Goal: Task Accomplishment & Management: Complete application form

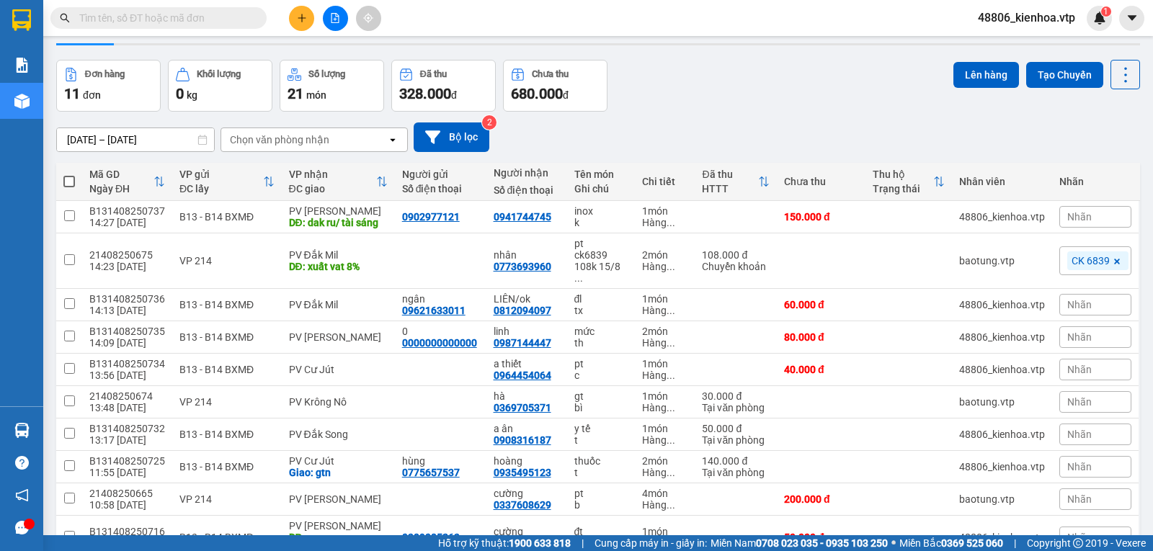
scroll to position [72, 0]
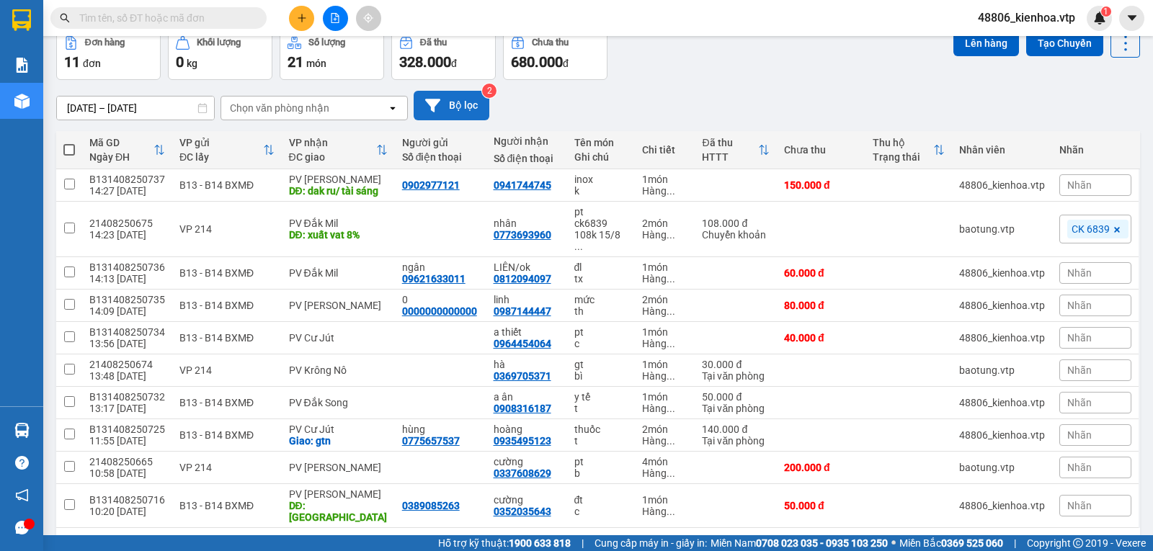
click at [460, 117] on button "Bộ lọc" at bounding box center [452, 106] width 76 height 30
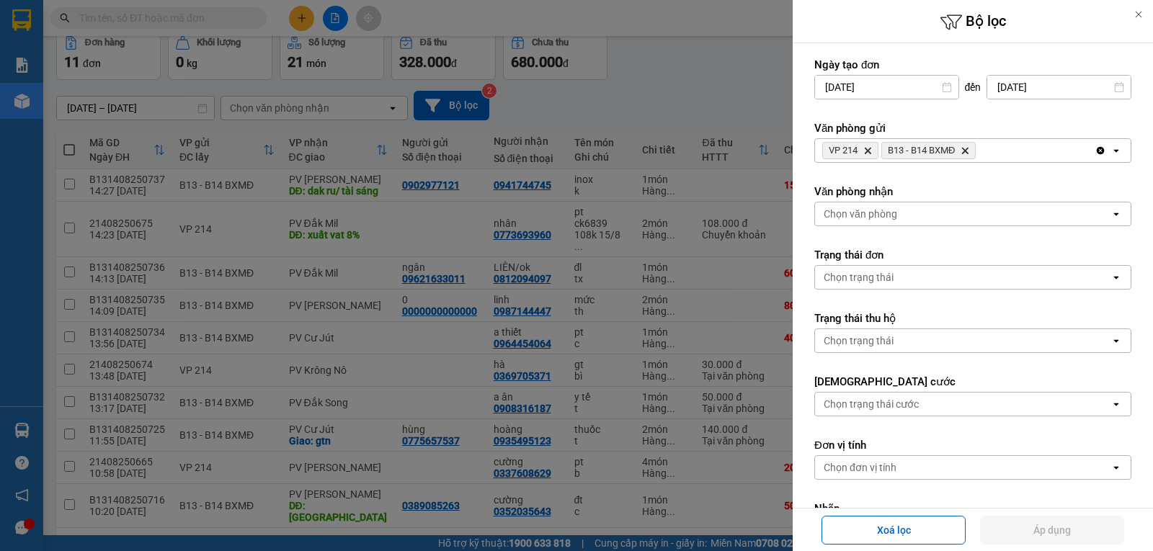
click at [869, 150] on icon "Delete" at bounding box center [867, 150] width 9 height 9
click at [1061, 530] on button "Áp dụng" at bounding box center [1052, 530] width 144 height 29
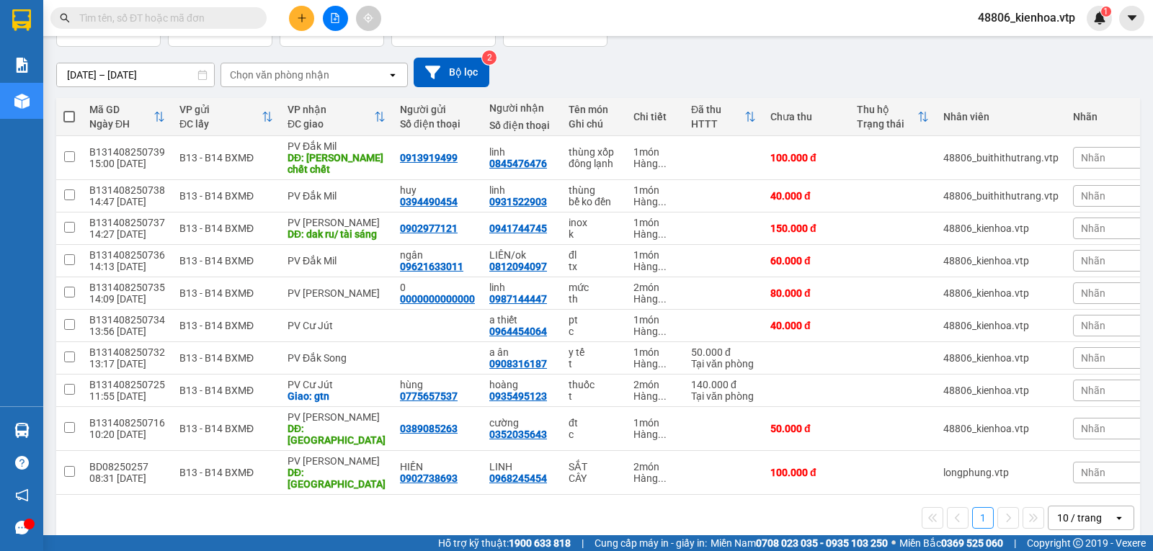
scroll to position [113, 0]
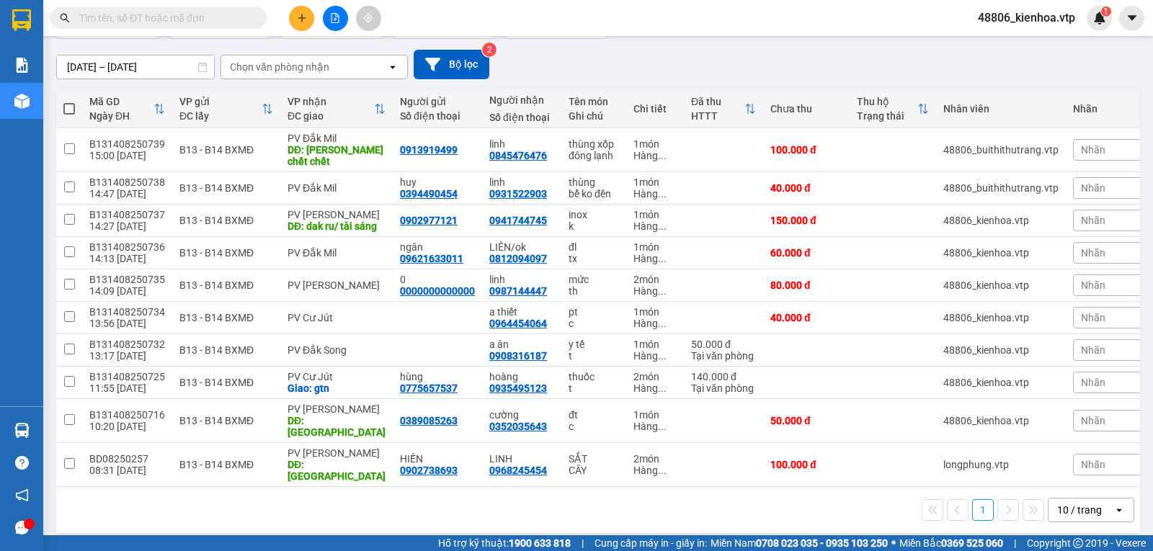
click at [1059, 503] on div "10 / trang" at bounding box center [1079, 510] width 45 height 14
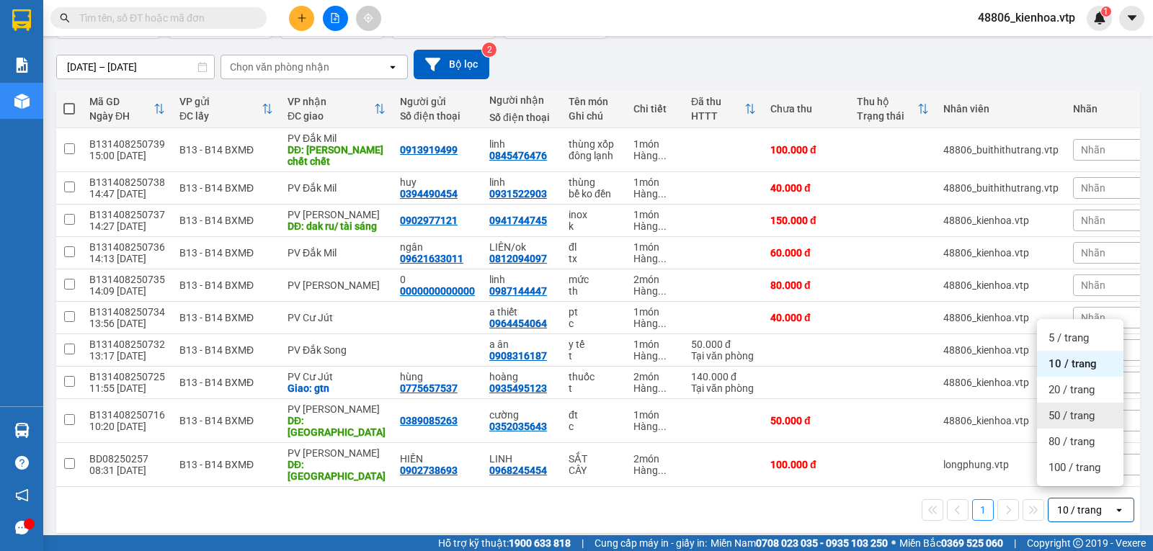
click at [1077, 409] on span "50 / trang" at bounding box center [1071, 416] width 46 height 14
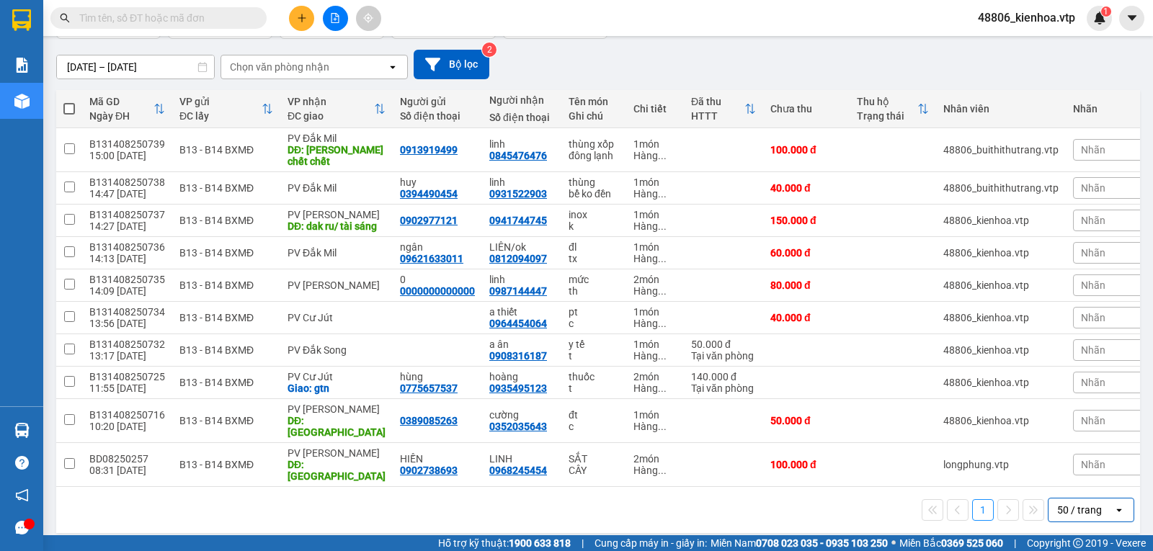
click at [320, 107] on div "VP nhận" at bounding box center [331, 102] width 86 height 12
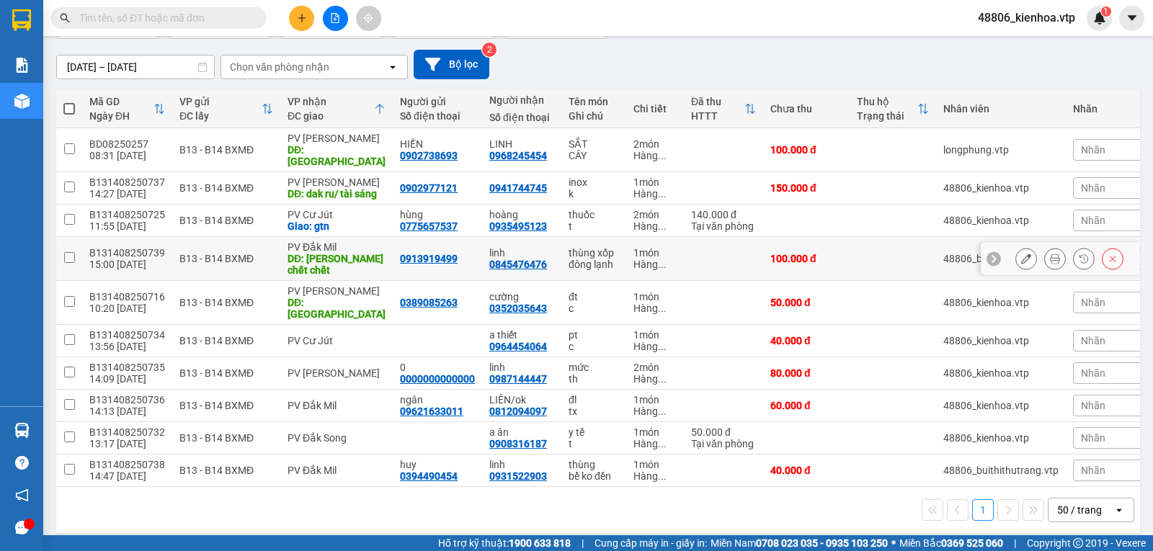
click at [71, 258] on input "checkbox" at bounding box center [69, 257] width 11 height 11
checkbox input "true"
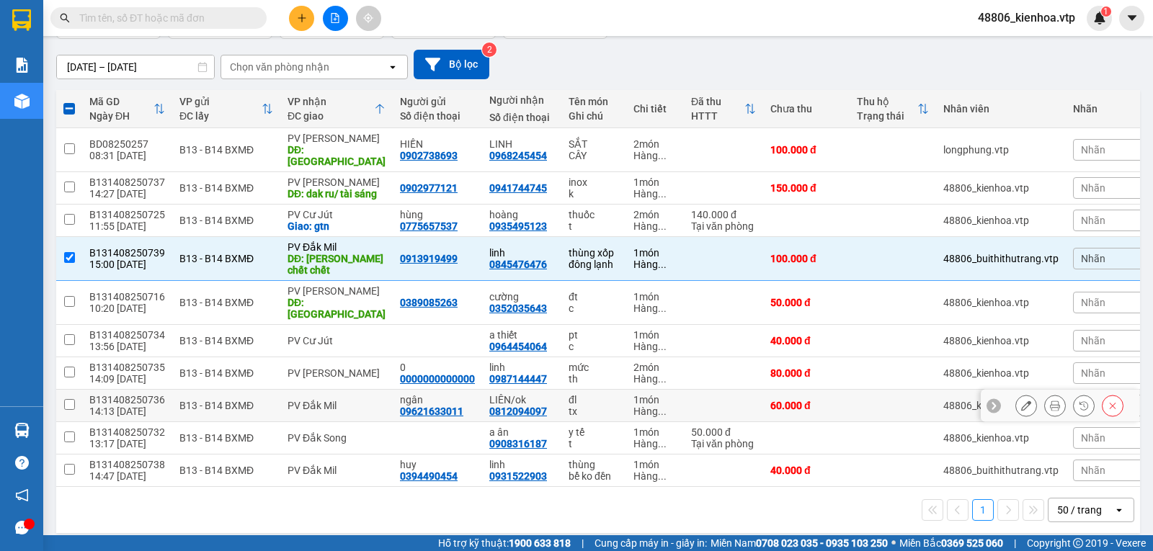
click at [71, 399] on input "checkbox" at bounding box center [69, 404] width 11 height 11
checkbox input "true"
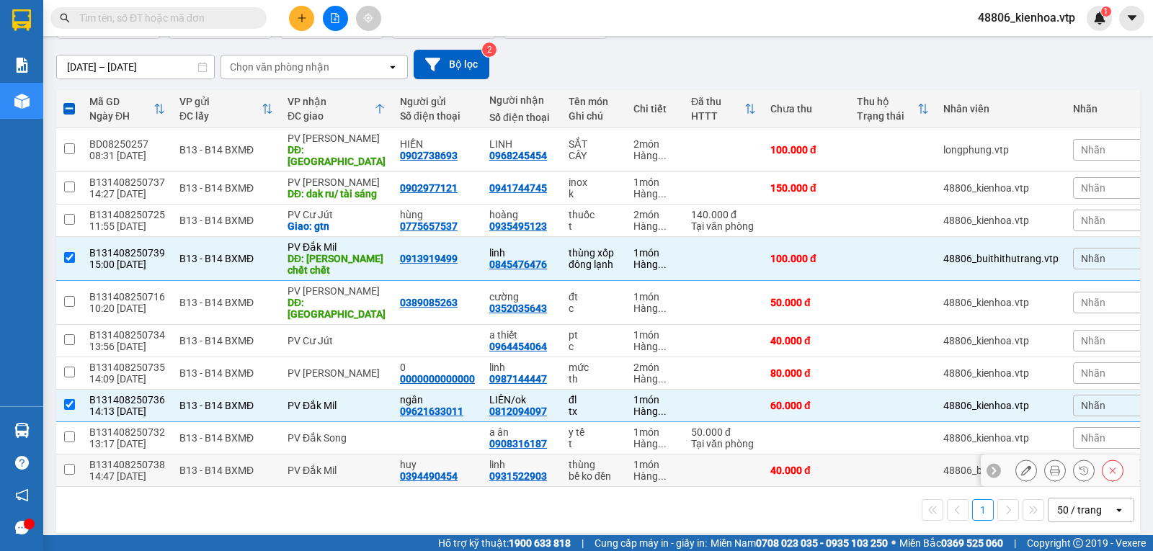
click at [72, 464] on input "checkbox" at bounding box center [69, 469] width 11 height 11
checkbox input "true"
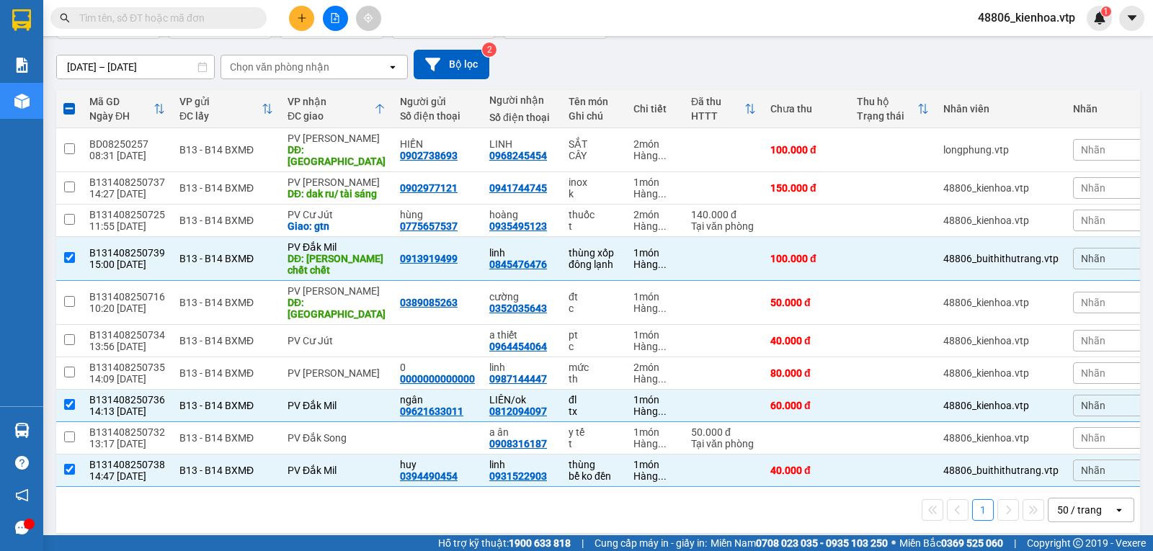
scroll to position [0, 0]
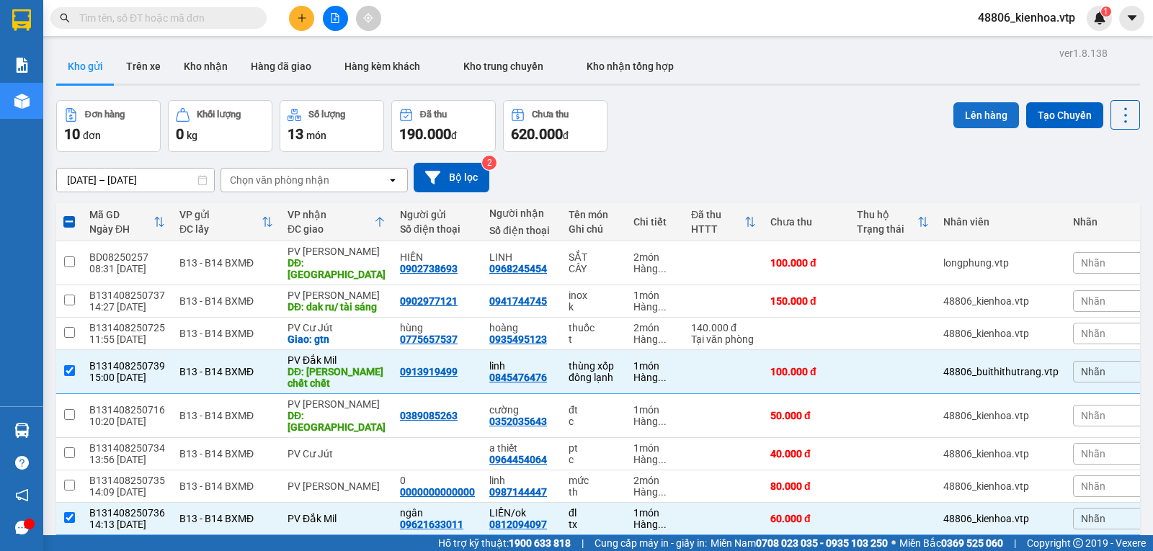
click at [985, 113] on button "Lên hàng" at bounding box center [986, 115] width 66 height 26
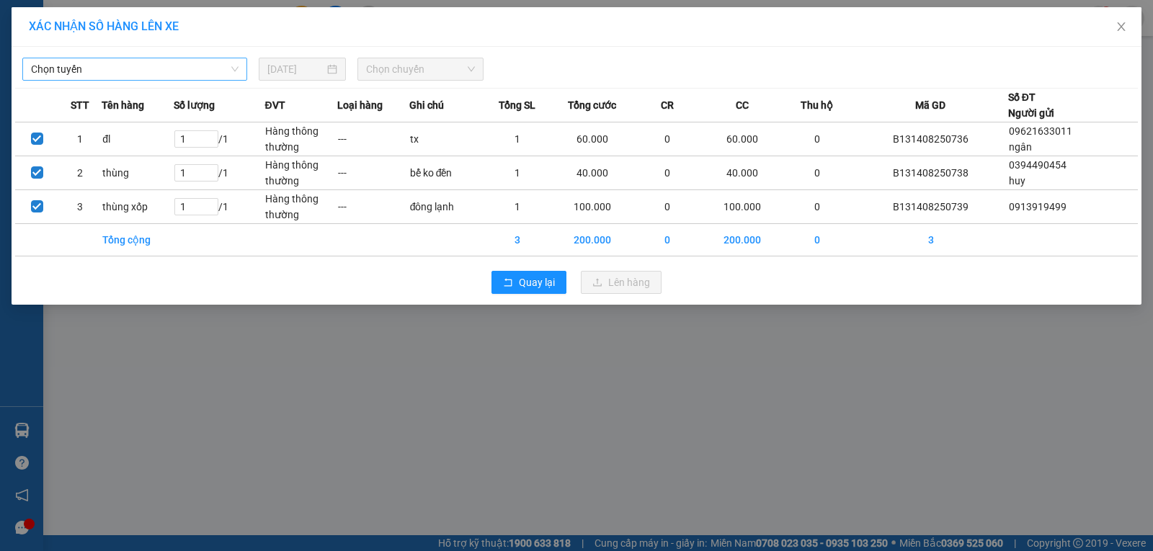
click at [202, 73] on span "Chọn tuyến" at bounding box center [135, 69] width 208 height 22
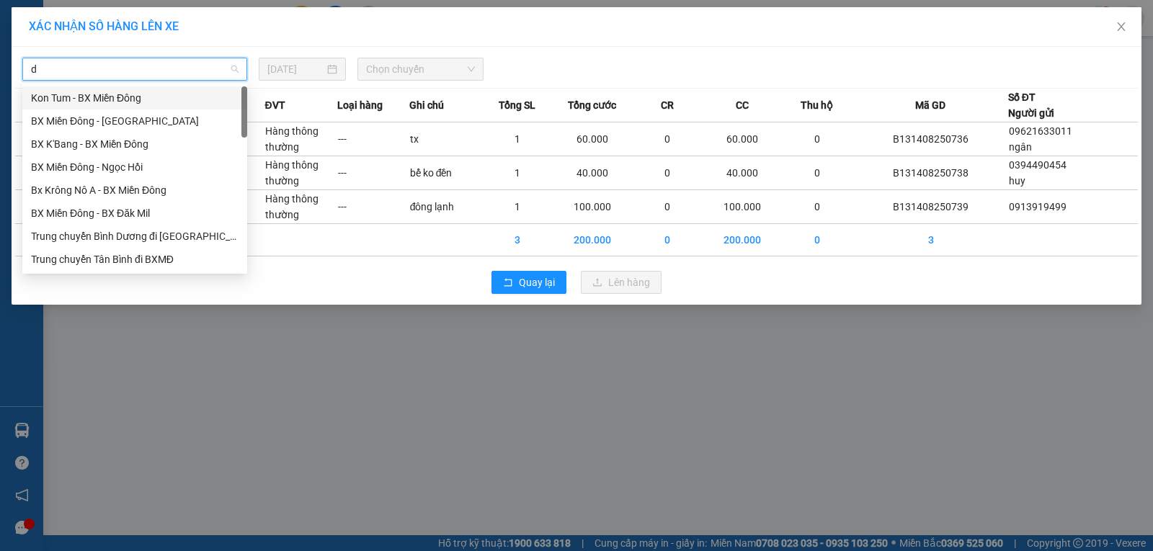
type input "dm"
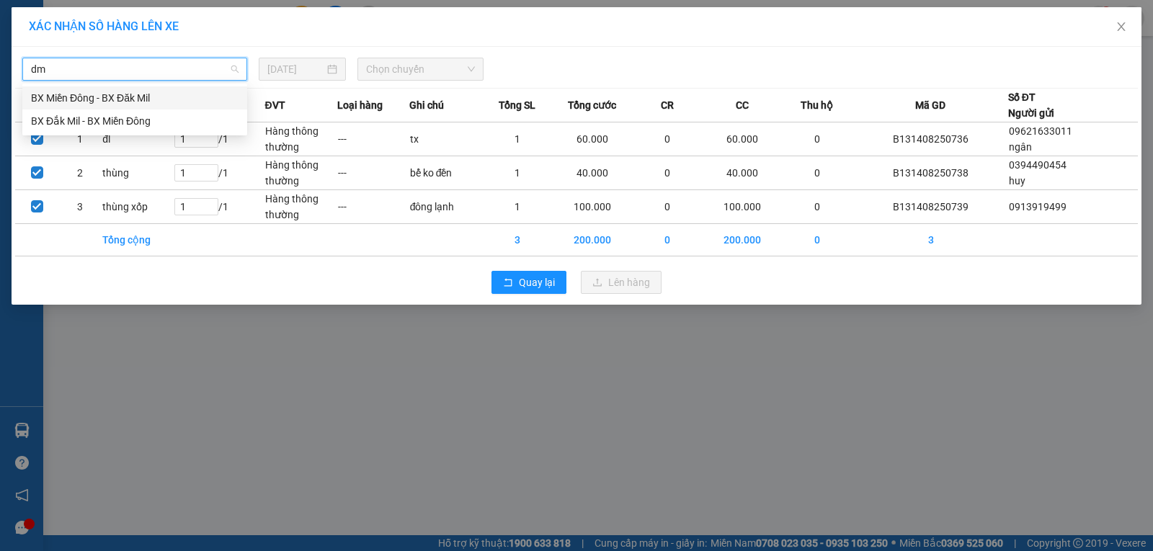
click at [143, 102] on div "BX Miền Đông - BX Đăk Mil" at bounding box center [135, 98] width 208 height 16
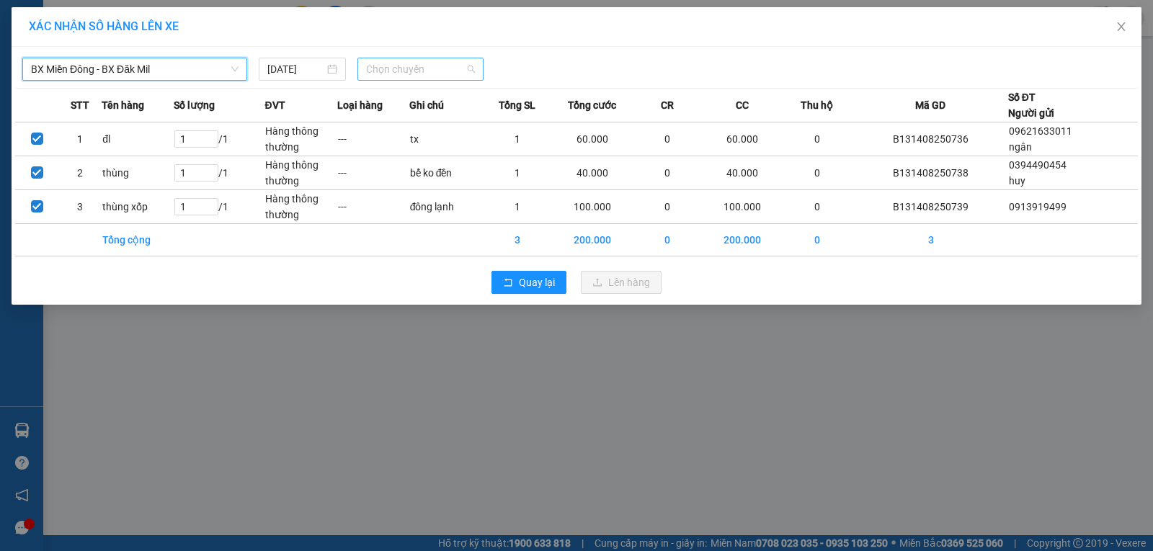
click at [422, 71] on span "Chọn chuyến" at bounding box center [420, 69] width 109 height 22
click at [423, 126] on div "21:00 - 50H-251.23" at bounding box center [422, 121] width 112 height 16
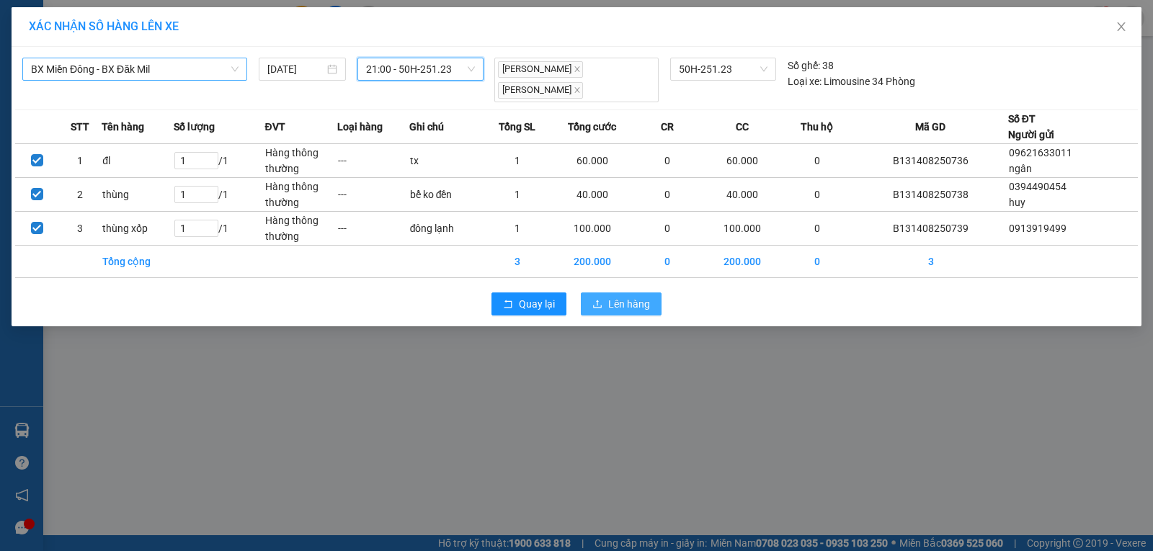
click at [609, 300] on span "Lên hàng" at bounding box center [629, 304] width 42 height 16
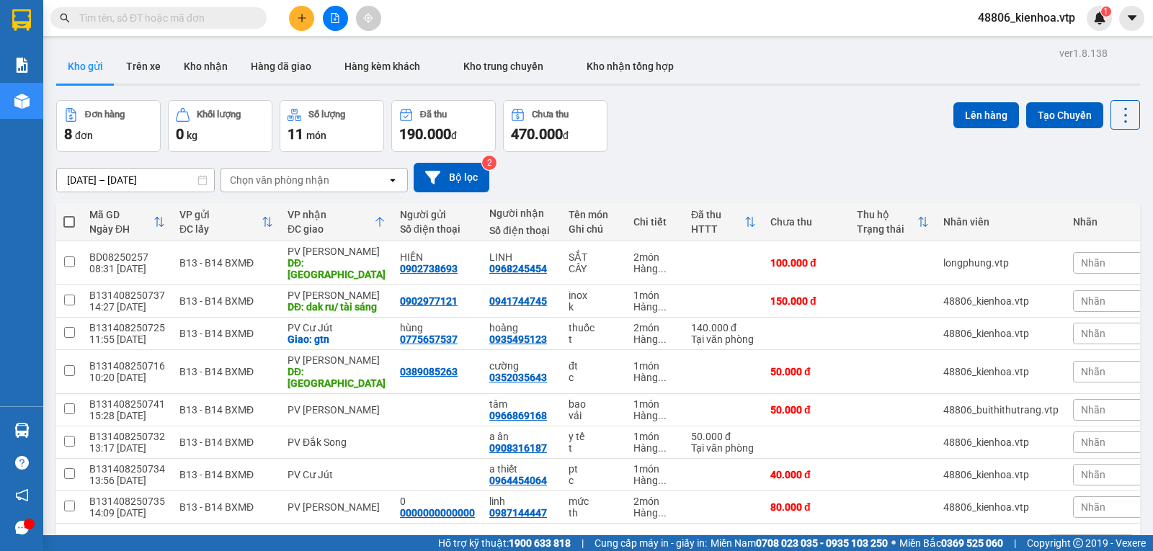
click at [309, 17] on button at bounding box center [301, 18] width 25 height 25
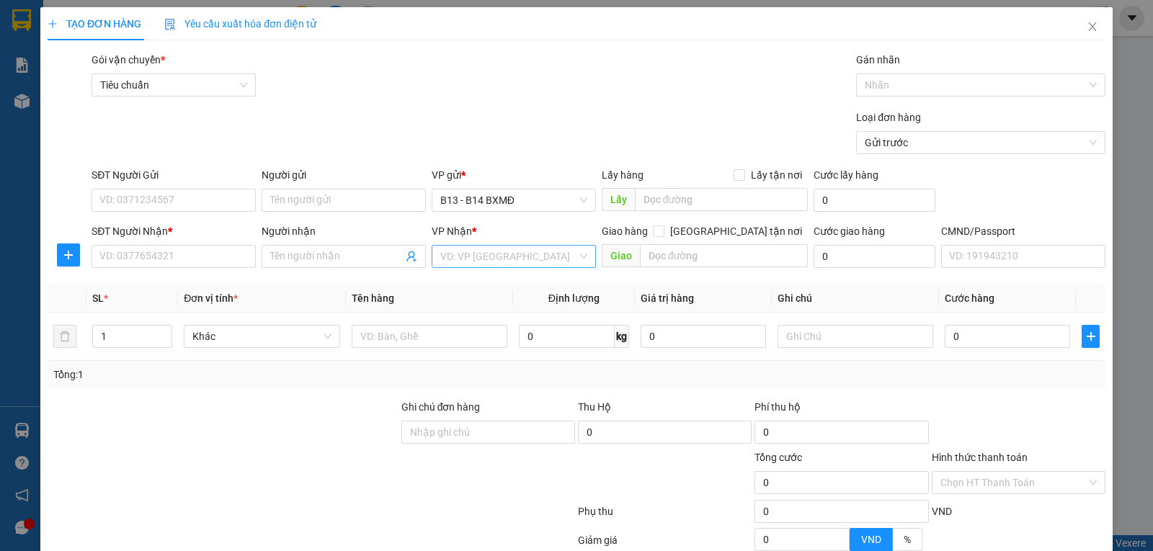
click at [489, 256] on input "search" at bounding box center [508, 257] width 137 height 22
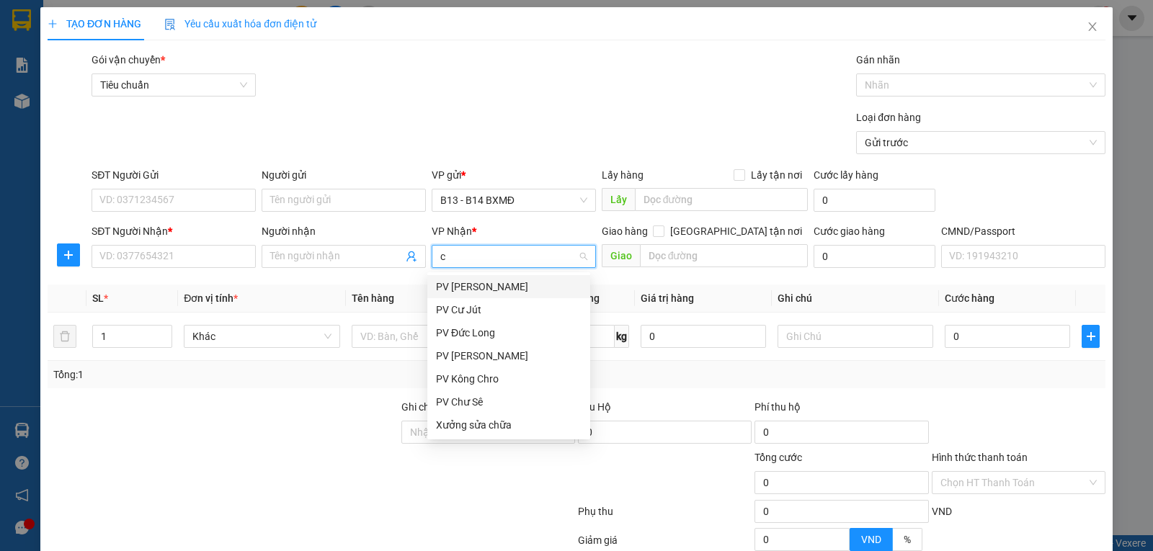
type input "cj"
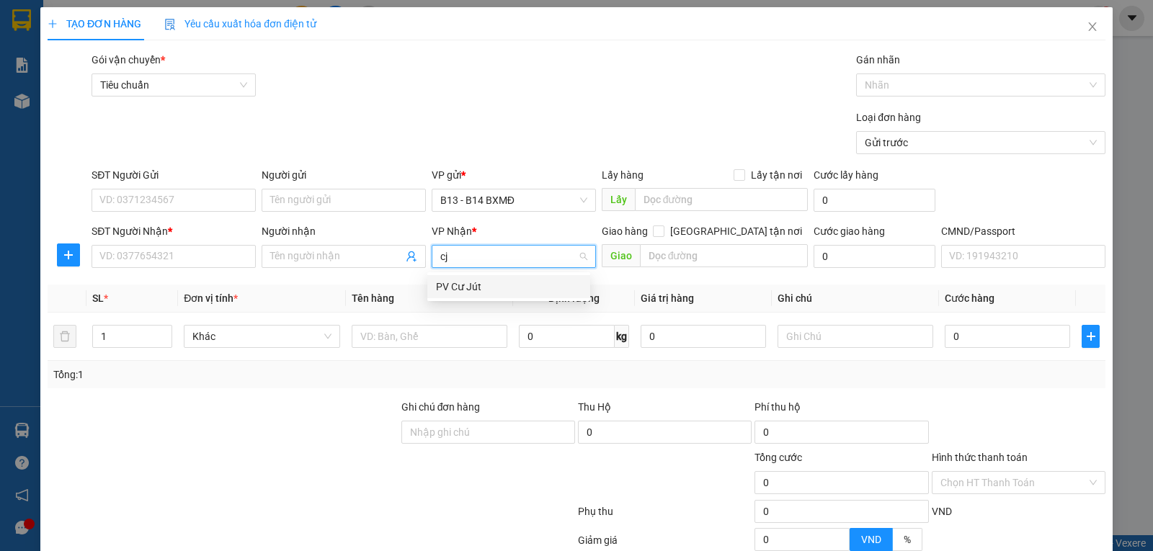
click at [478, 285] on div "PV Cư Jút" at bounding box center [509, 287] width 146 height 16
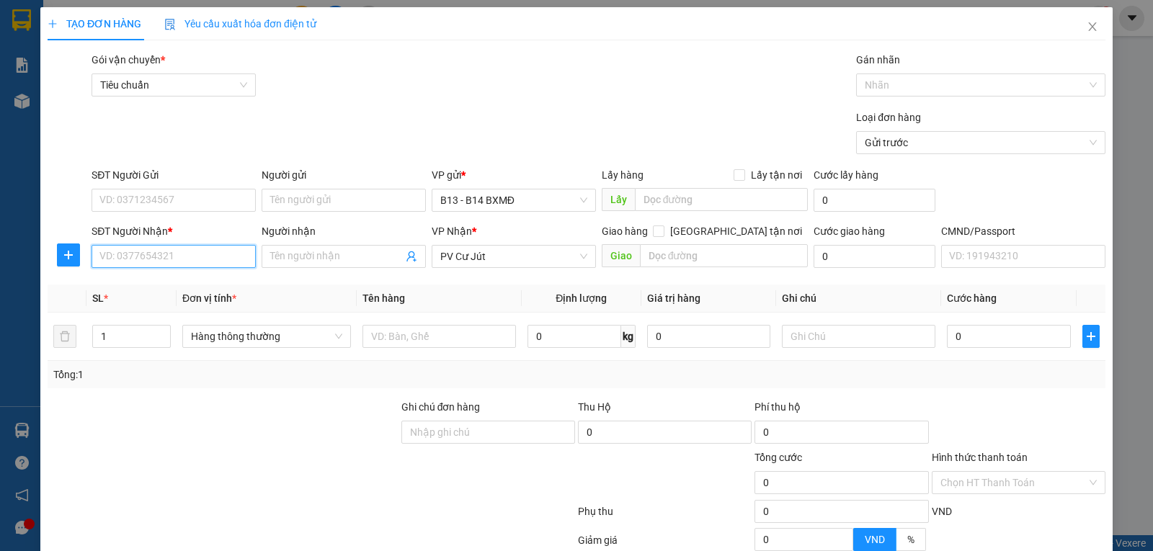
click at [148, 251] on input "SĐT Người Nhận *" at bounding box center [174, 256] width 164 height 23
type input "0985808479"
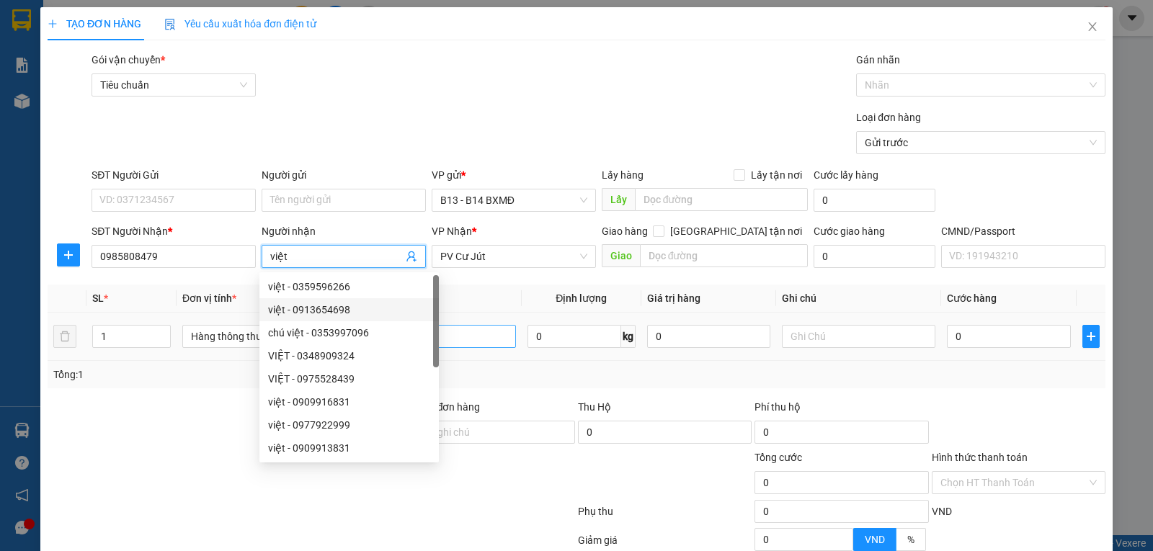
type input "việt"
click at [476, 334] on input "text" at bounding box center [438, 336] width 153 height 23
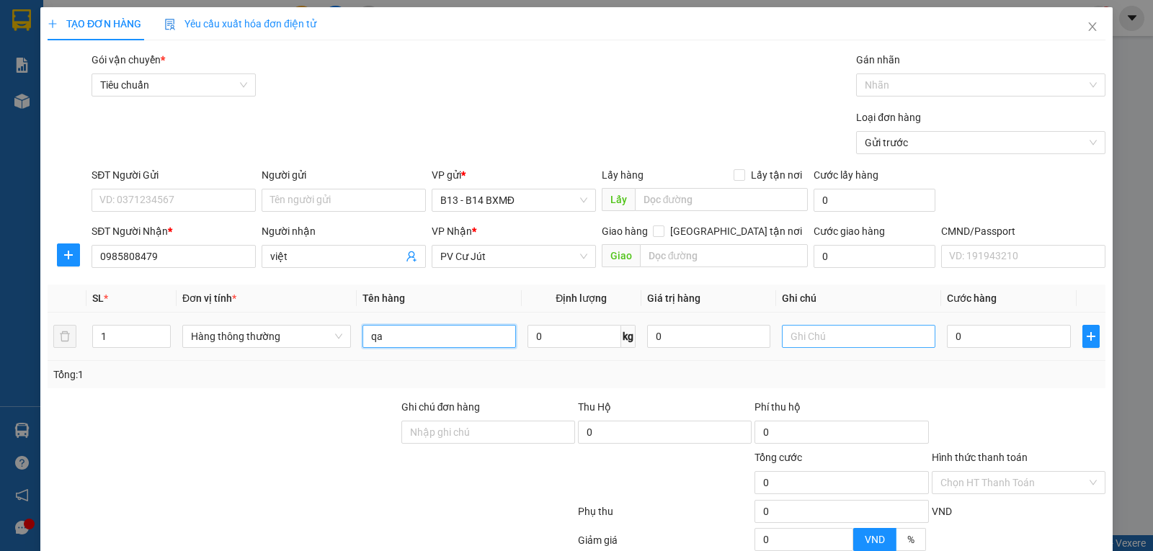
type input "qa"
drag, startPoint x: 870, startPoint y: 344, endPoint x: 945, endPoint y: 337, distance: 75.3
click at [870, 343] on input "text" at bounding box center [858, 336] width 153 height 23
type input "c"
click at [971, 337] on input "0" at bounding box center [1008, 336] width 123 height 23
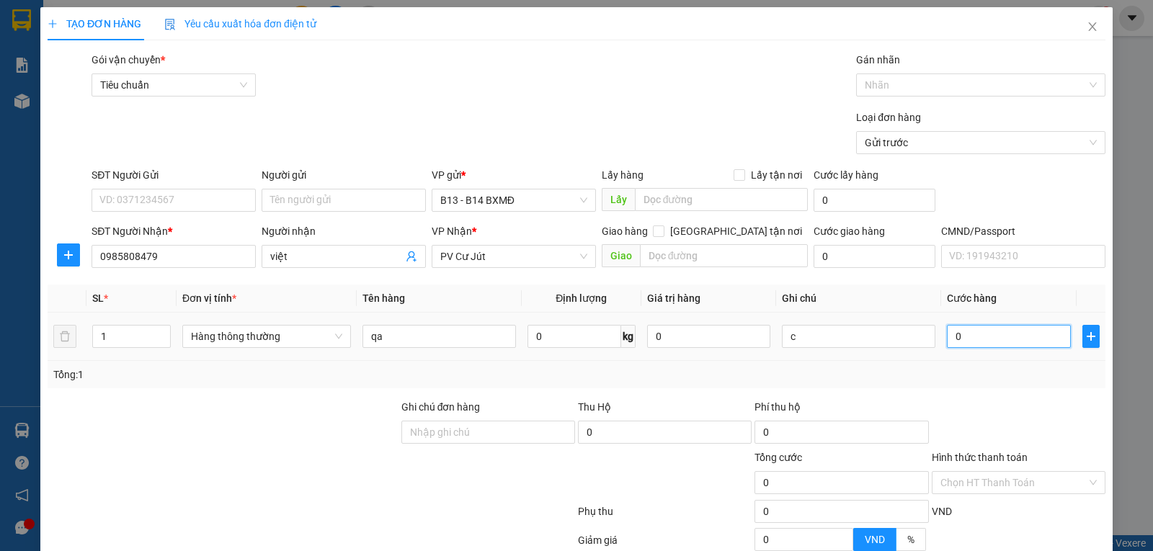
type input "4"
type input "40"
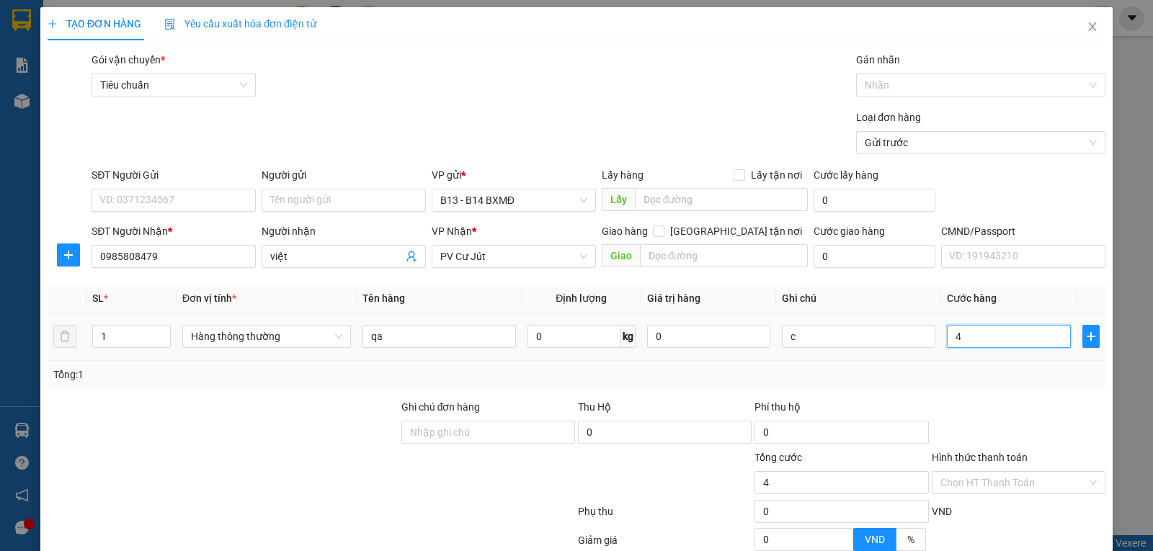
type input "40"
type input "400"
type input "4.000"
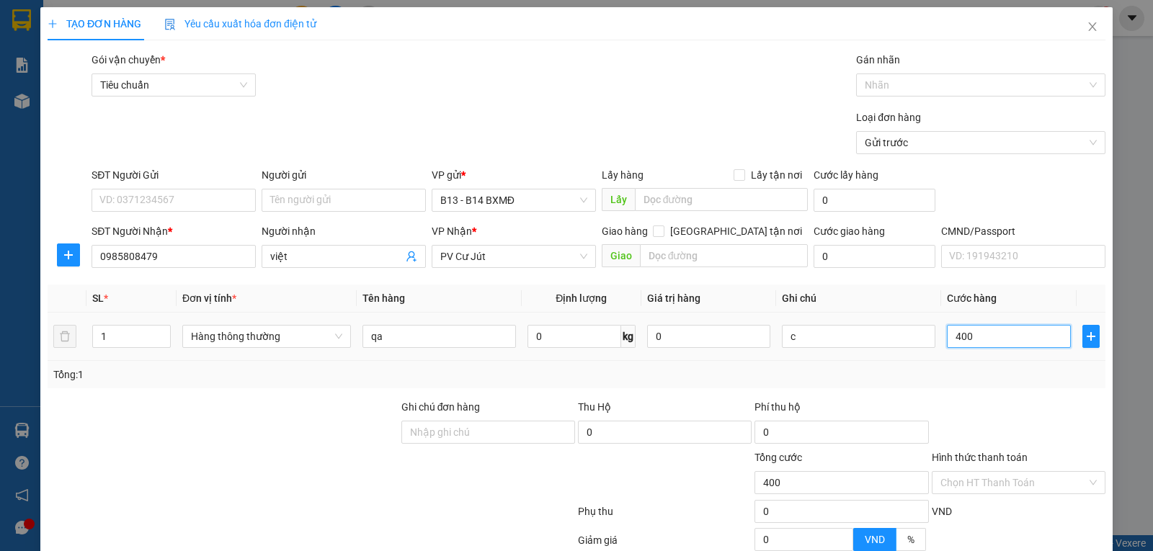
type input "4.000"
type input "40.000"
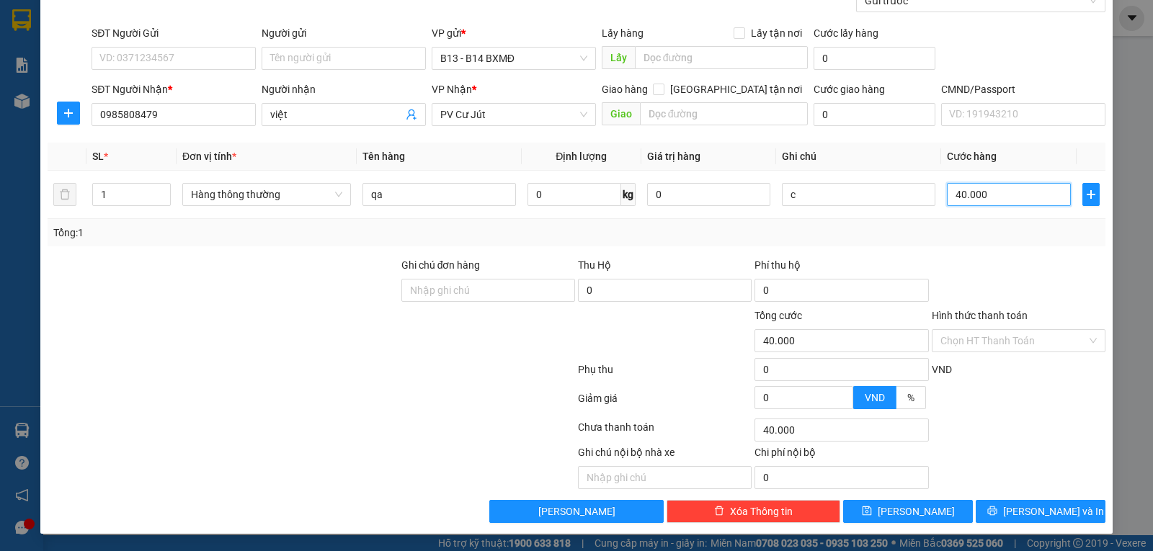
scroll to position [145, 0]
type input "40.000"
click at [1004, 520] on button "[PERSON_NAME] và In" at bounding box center [1041, 511] width 130 height 23
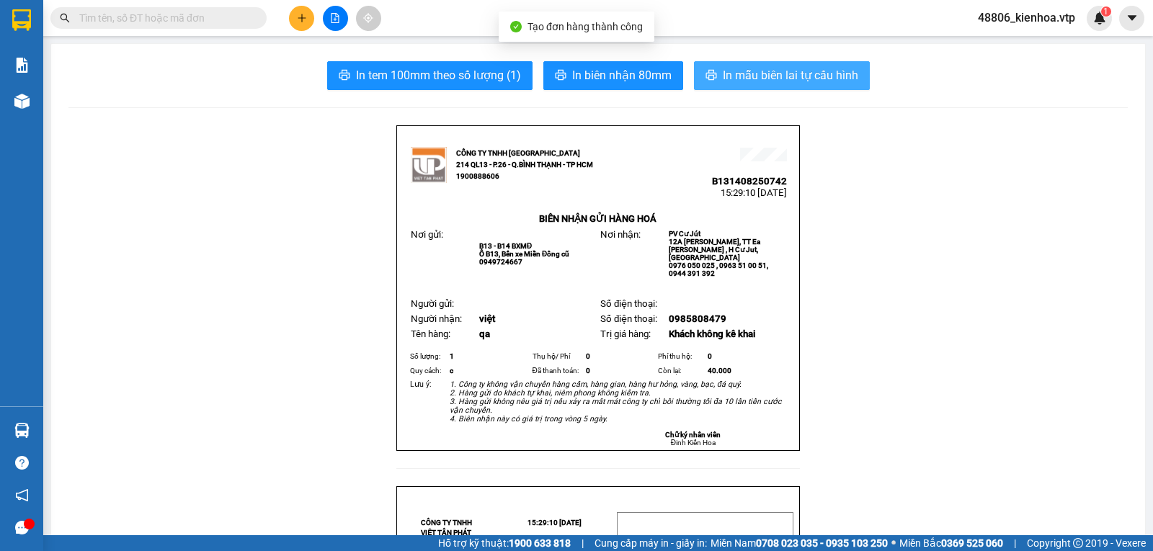
click at [821, 74] on span "In mẫu biên lai tự cấu hình" at bounding box center [790, 75] width 135 height 18
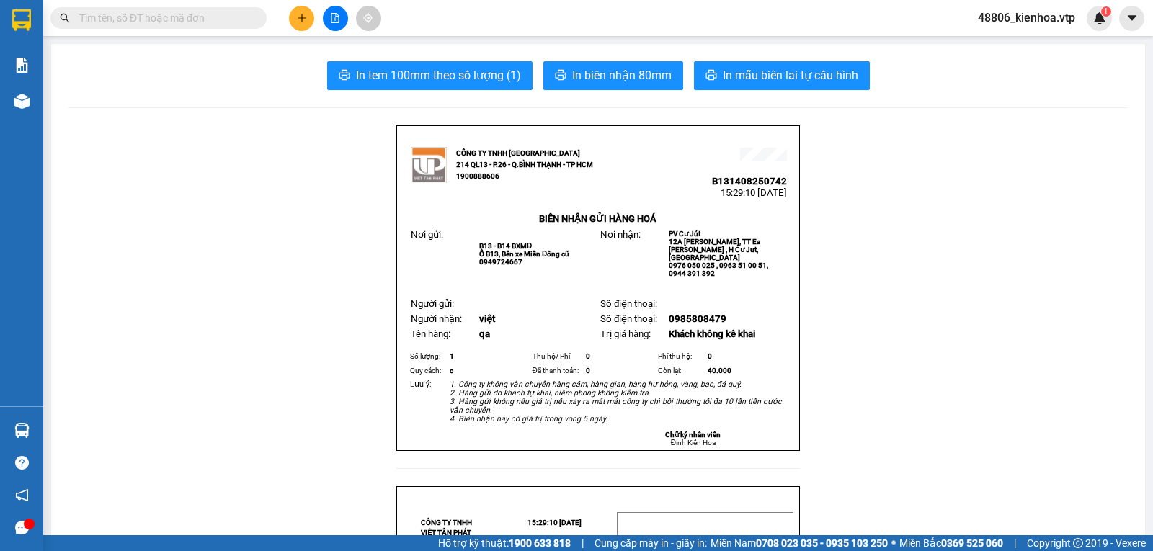
click at [299, 19] on icon "plus" at bounding box center [302, 18] width 10 height 10
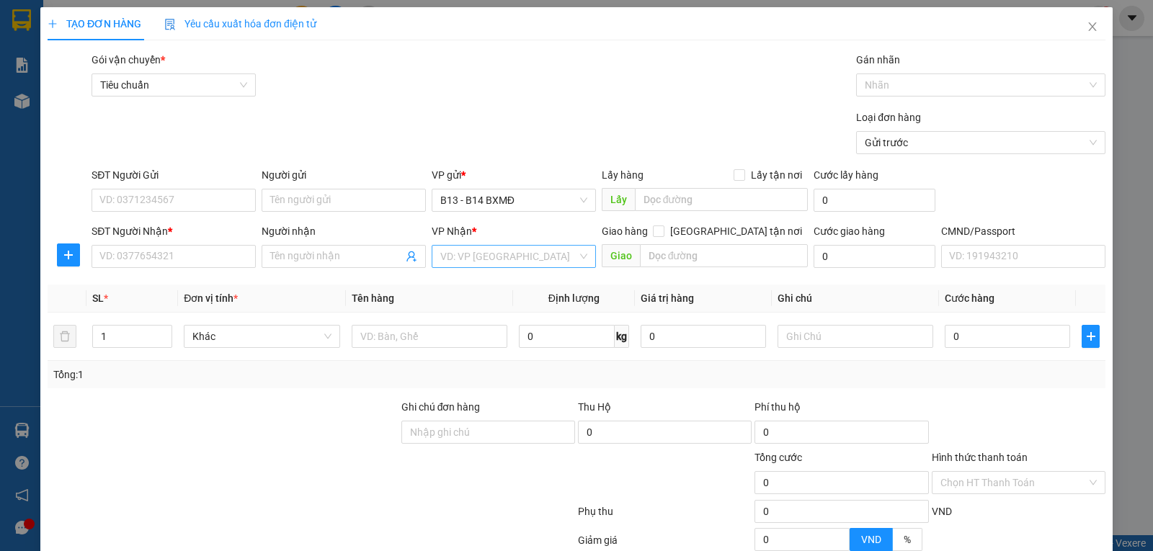
click at [507, 253] on input "search" at bounding box center [508, 257] width 137 height 22
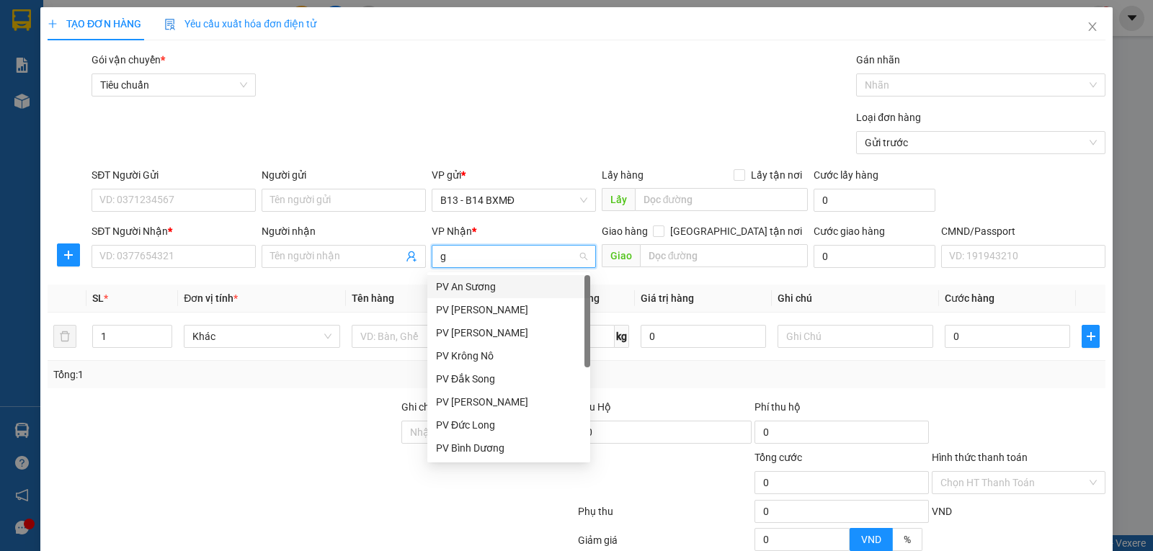
type input "gn"
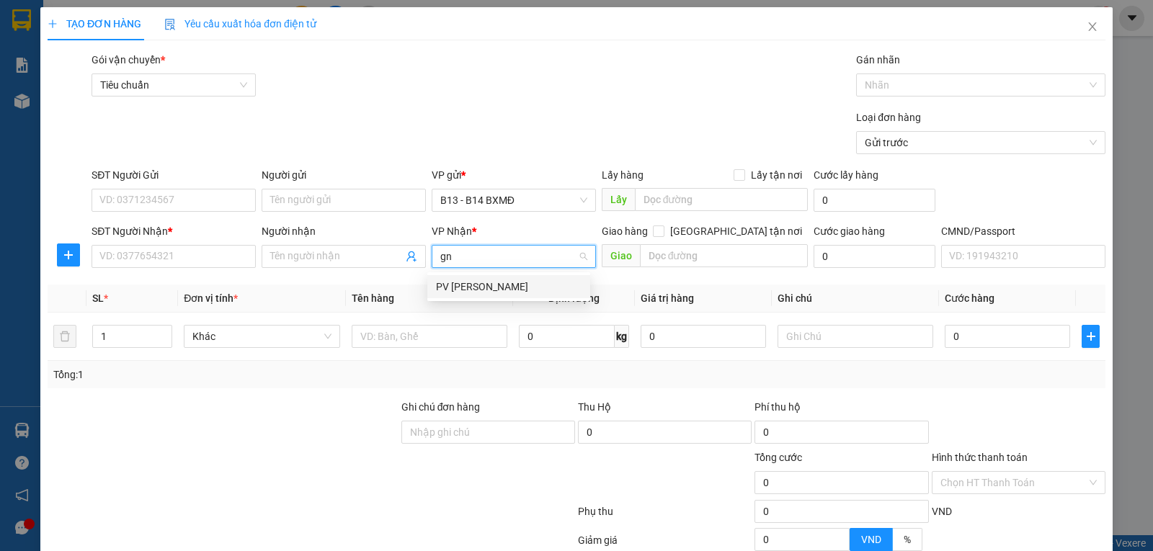
drag, startPoint x: 492, startPoint y: 285, endPoint x: 471, endPoint y: 285, distance: 21.6
click at [491, 285] on div "PV [PERSON_NAME]" at bounding box center [509, 287] width 146 height 16
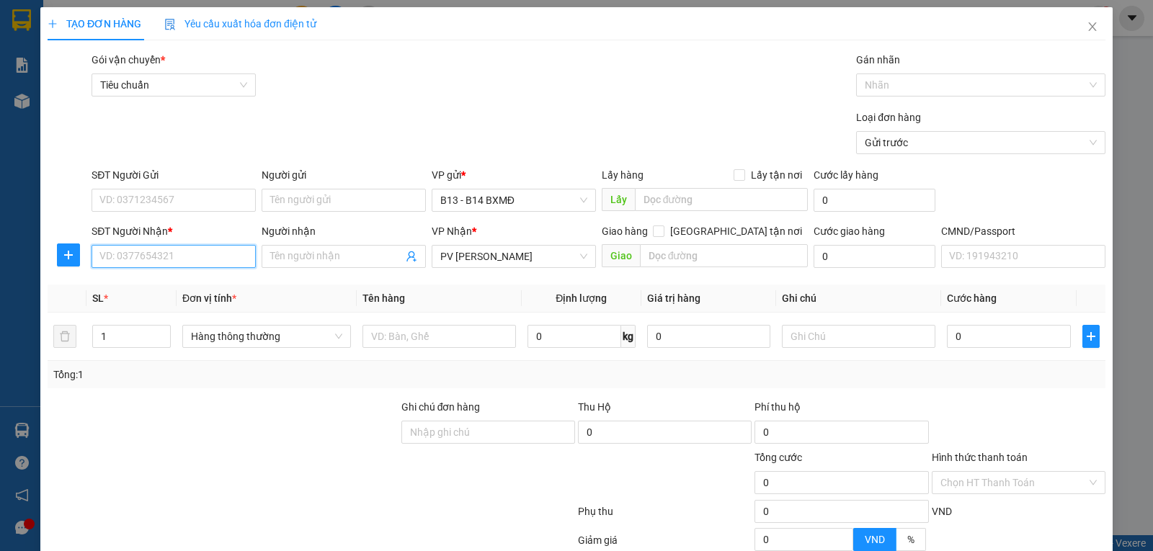
click at [182, 259] on input "SĐT Người Nhận *" at bounding box center [174, 256] width 164 height 23
type input "0968095373"
click at [211, 279] on div "0968095373 - NGA" at bounding box center [172, 287] width 146 height 16
type input "NGA"
type input "0968095373"
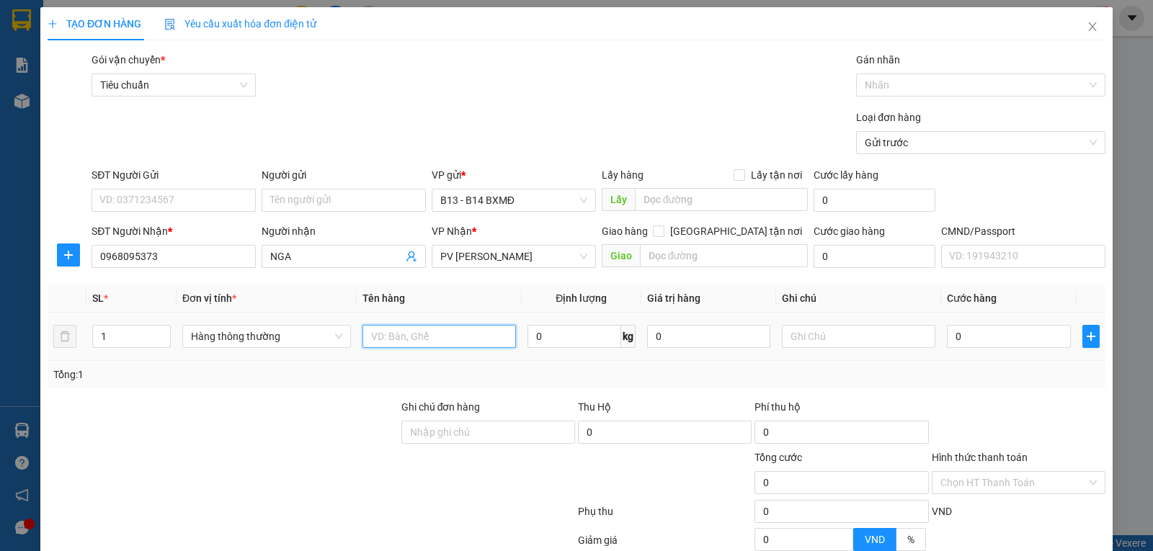
click at [450, 333] on input "text" at bounding box center [438, 336] width 153 height 23
type input "b"
type input "bảng qc"
click at [857, 329] on input "text" at bounding box center [858, 336] width 153 height 23
type input "k"
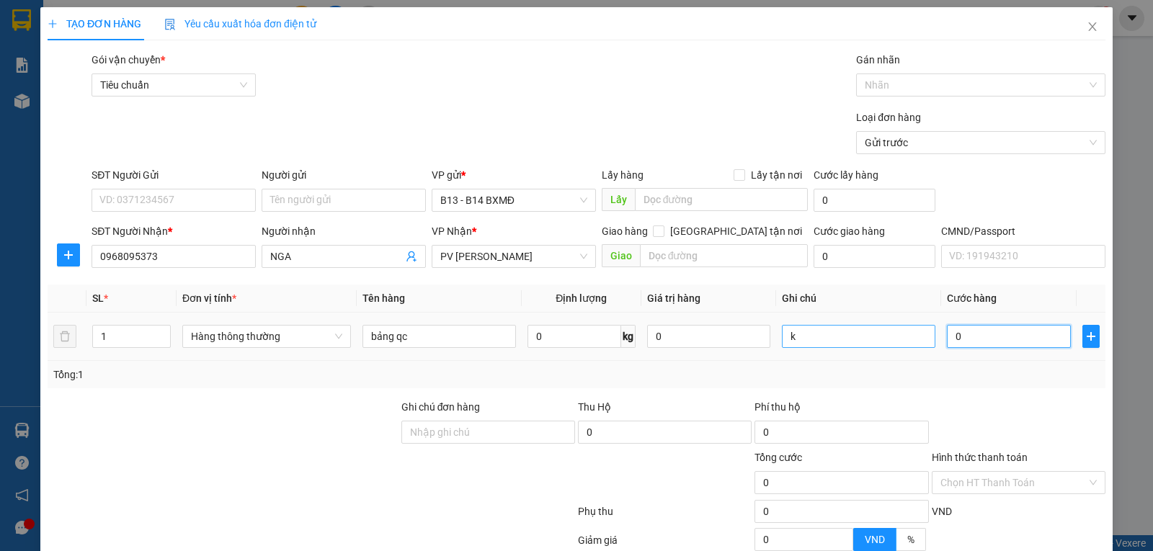
type input "3"
type input "30"
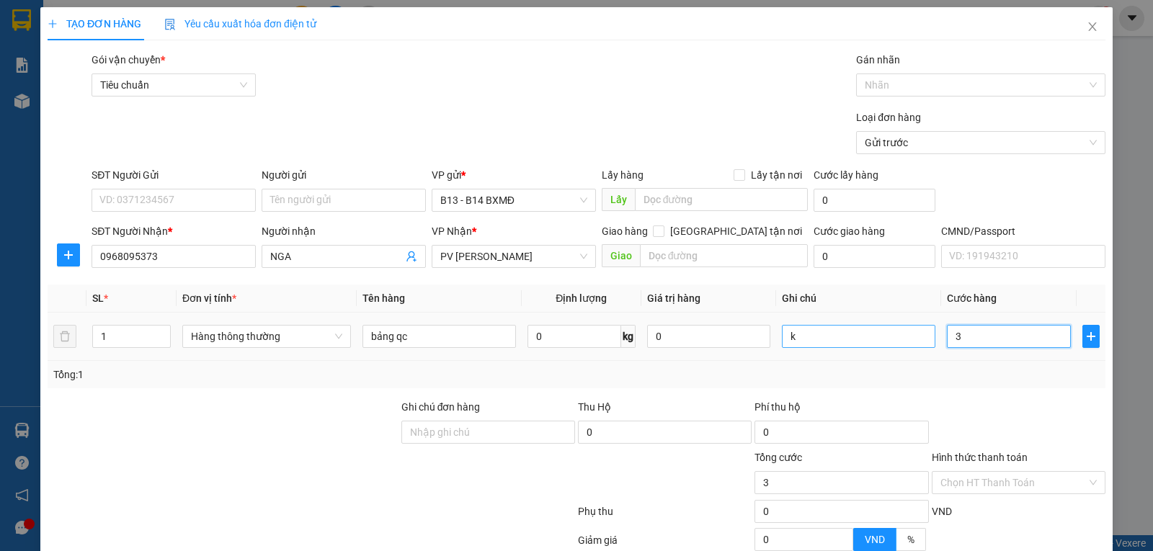
type input "30"
type input "300"
type input "3.000"
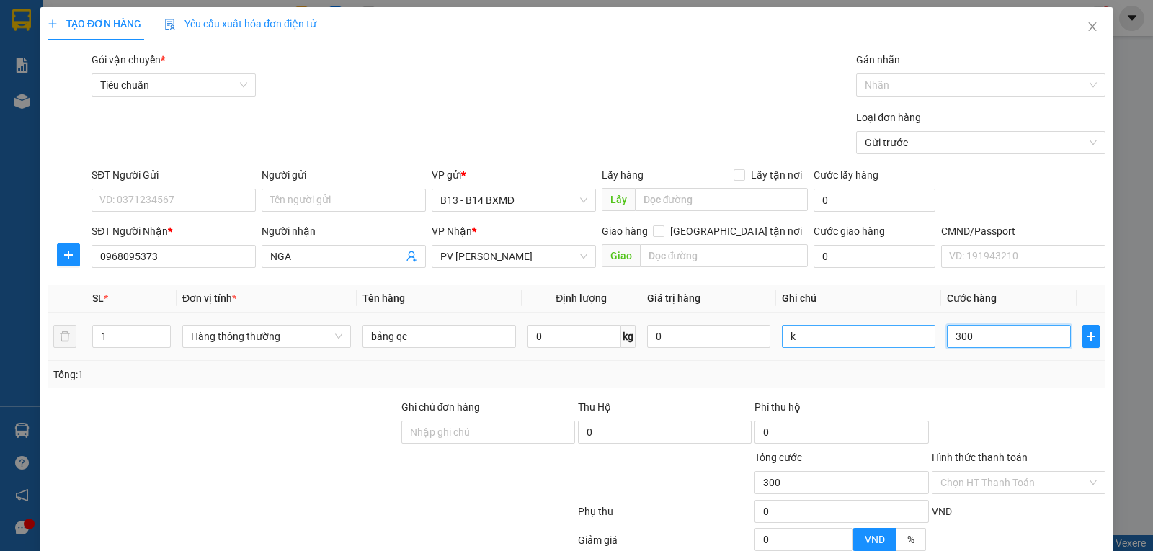
type input "3.000"
type input "30.000"
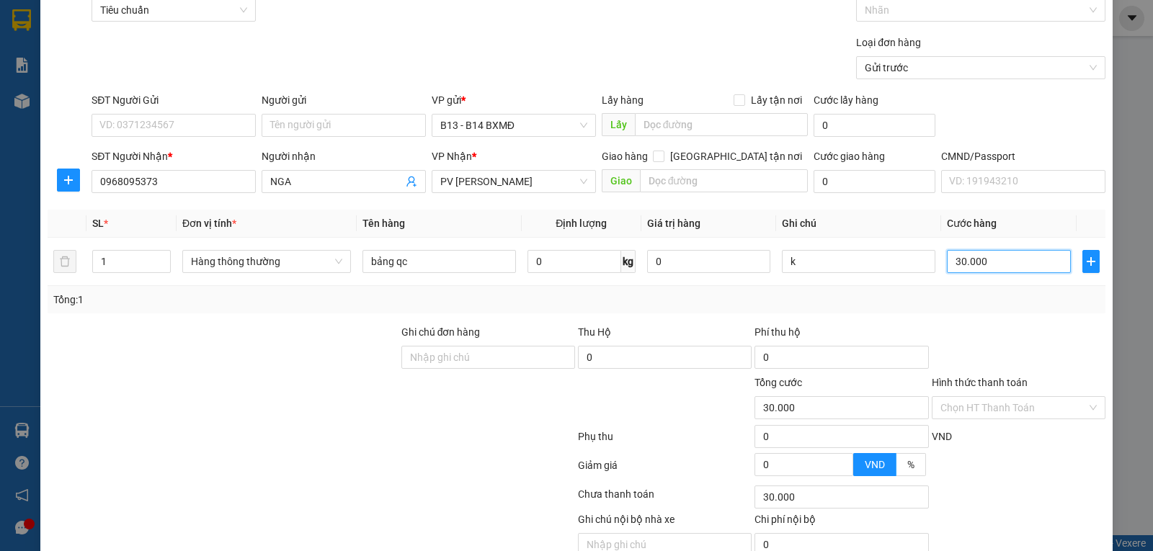
scroll to position [145, 0]
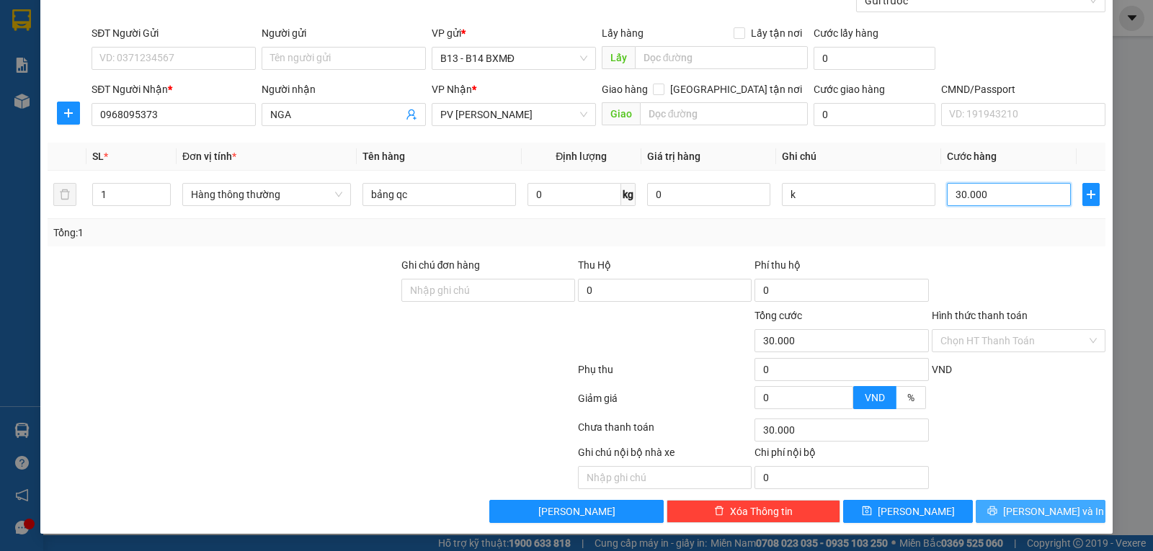
type input "30.000"
click at [1070, 514] on button "[PERSON_NAME] và In" at bounding box center [1041, 511] width 130 height 23
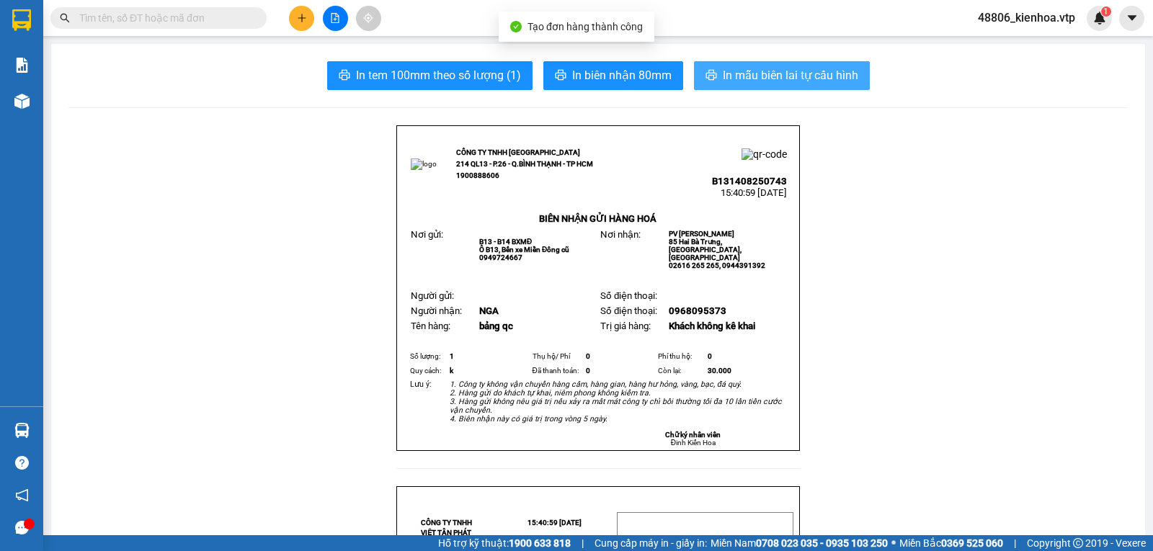
click at [743, 76] on span "In mẫu biên lai tự cấu hình" at bounding box center [790, 75] width 135 height 18
